Goal: Find specific page/section: Find specific page/section

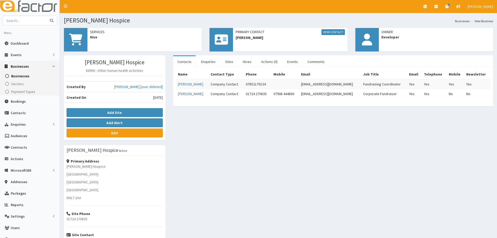
click at [5, 20] on input "text" at bounding box center [25, 20] width 44 height 9
type input "[PERSON_NAME]"
click at [46, 16] on button "submit" at bounding box center [51, 20] width 10 height 9
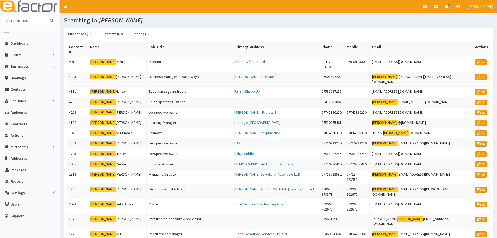
click at [24, 19] on input "[PERSON_NAME]" at bounding box center [25, 20] width 44 height 9
type input "[PERSON_NAME]"
click at [46, 16] on button "submit" at bounding box center [51, 20] width 10 height 9
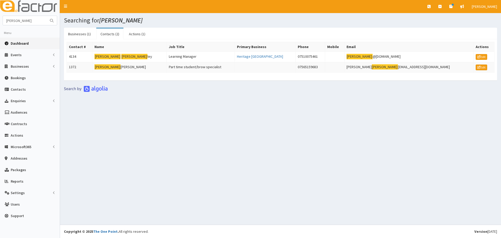
click at [17, 41] on span "Dashboard" at bounding box center [20, 43] width 18 height 5
